Goal: Find specific page/section: Find specific page/section

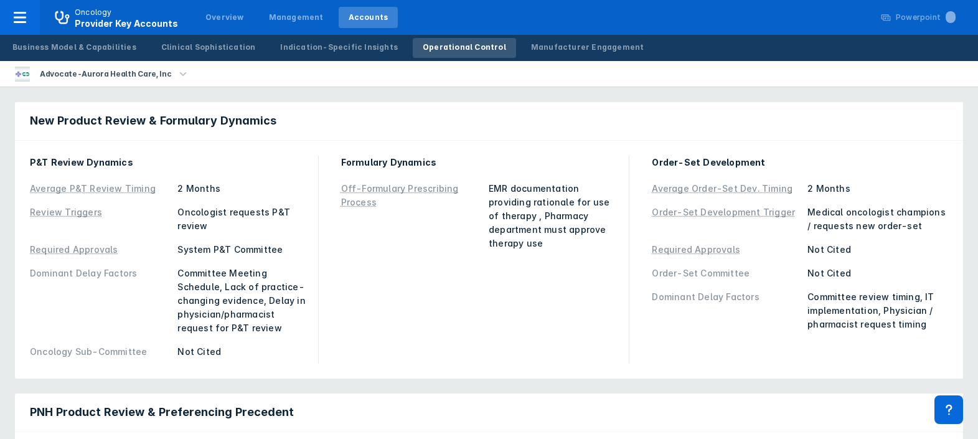
scroll to position [1226, 0]
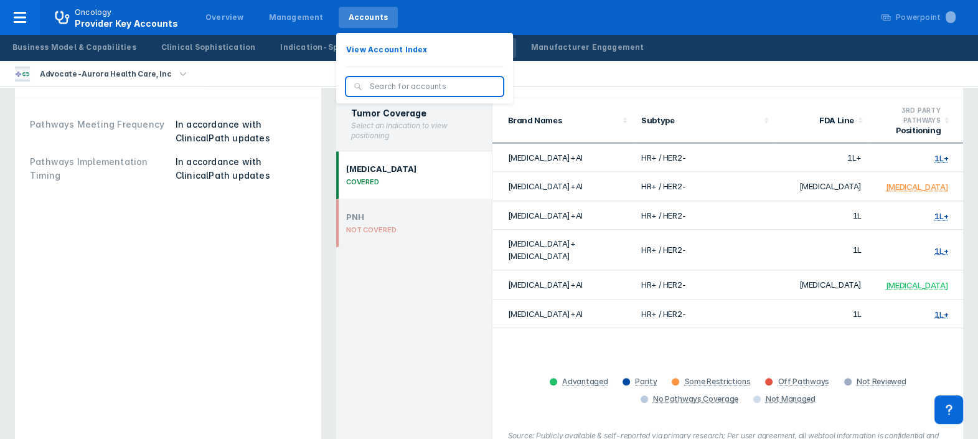
click at [370, 87] on input "search" at bounding box center [433, 86] width 126 height 11
click at [357, 52] on p "View Account Index" at bounding box center [387, 49] width 82 height 11
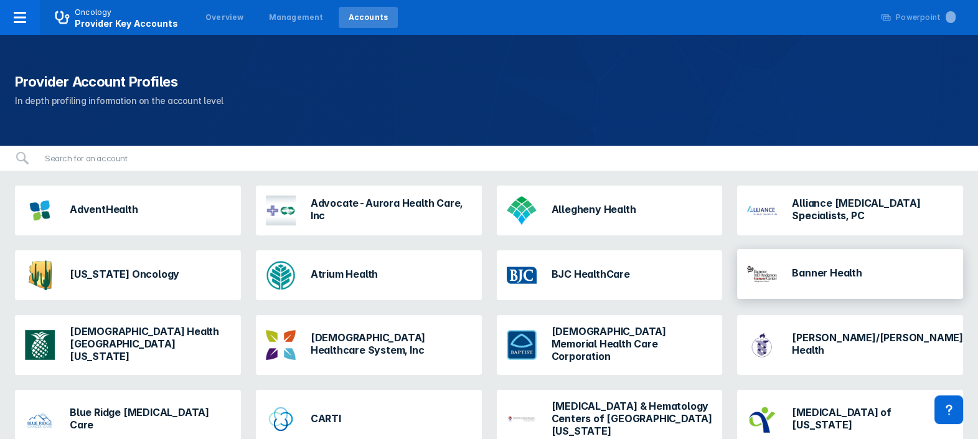
click at [838, 275] on h3 "Banner Health" at bounding box center [827, 273] width 70 height 12
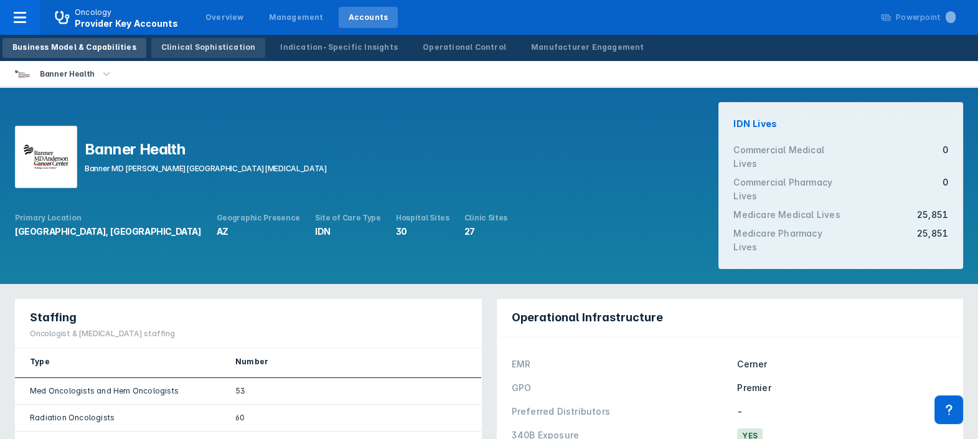
click at [199, 45] on div "Clinical Sophistication" at bounding box center [208, 47] width 95 height 11
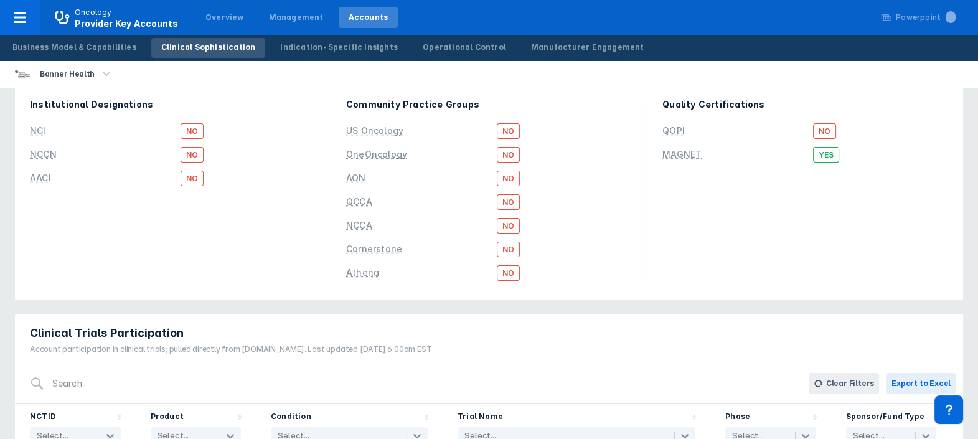
scroll to position [56, 0]
